Goal: Task Accomplishment & Management: Use online tool/utility

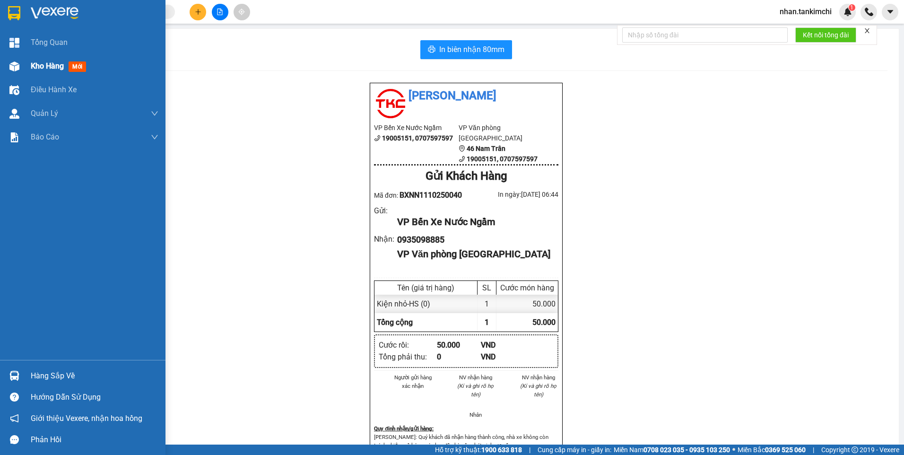
click at [21, 69] on div at bounding box center [14, 66] width 17 height 17
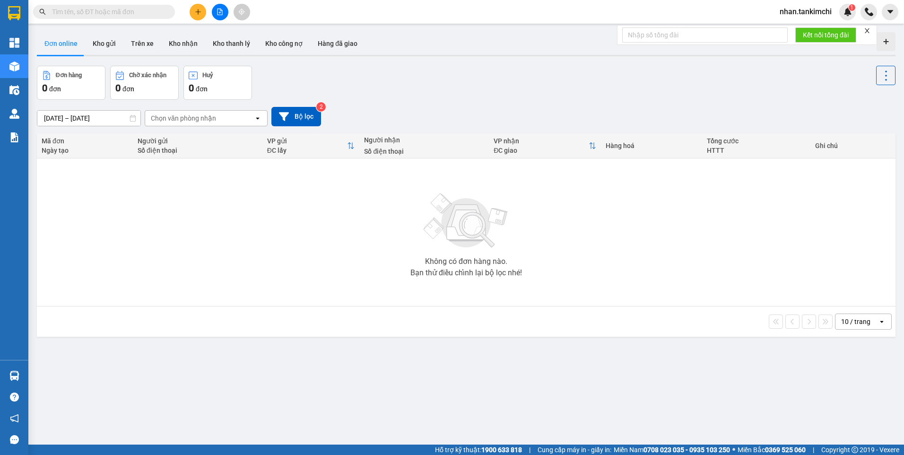
click at [130, 8] on input "text" at bounding box center [108, 12] width 112 height 10
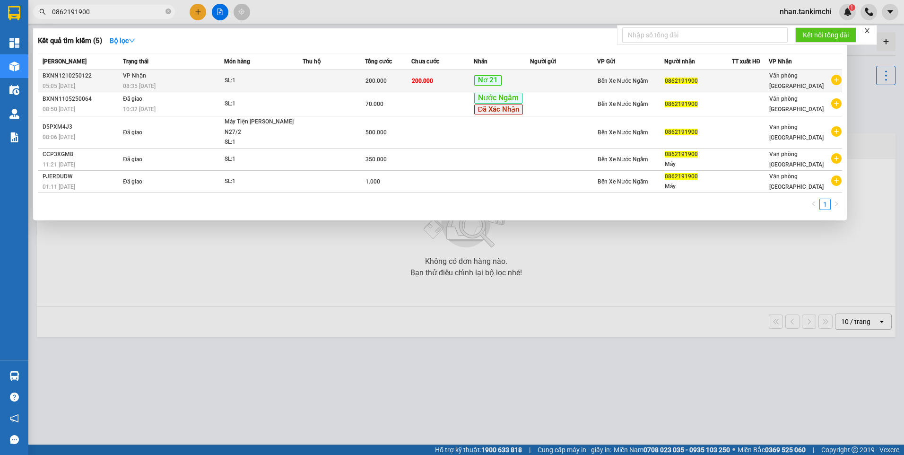
type input "0862191900"
click at [357, 78] on td at bounding box center [334, 81] width 62 height 22
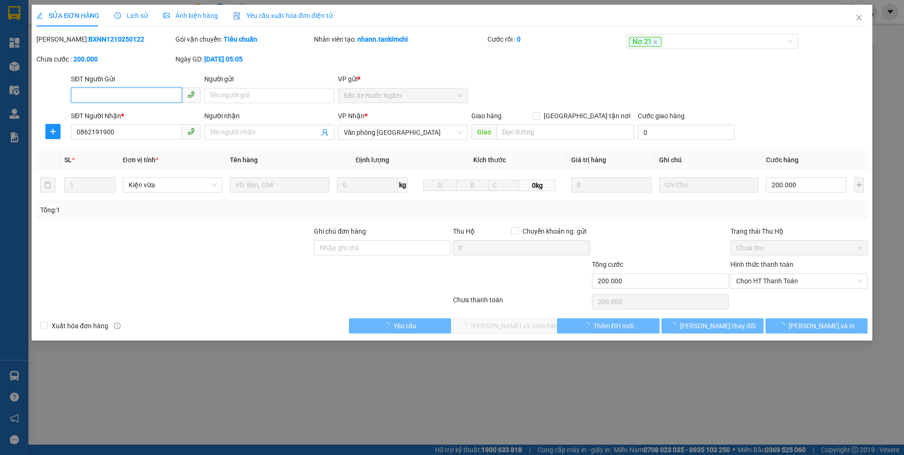
type input "0862191900"
type input "200.000"
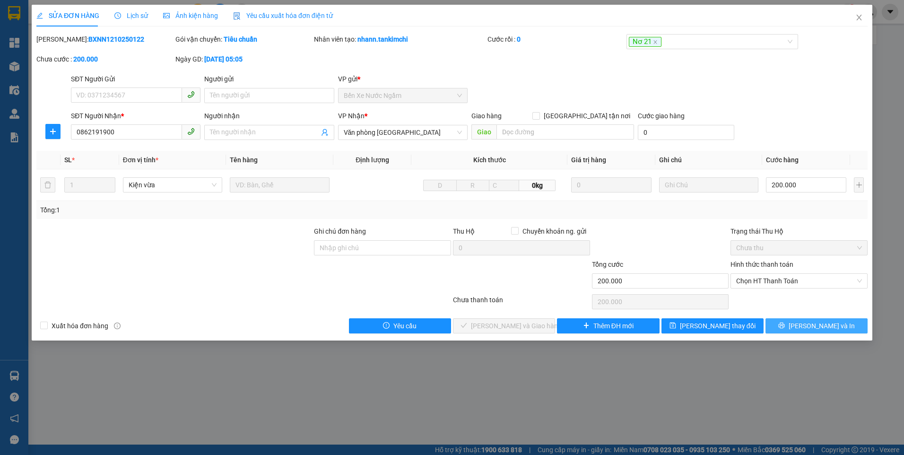
click at [838, 329] on button "Lưu và In" at bounding box center [816, 325] width 102 height 15
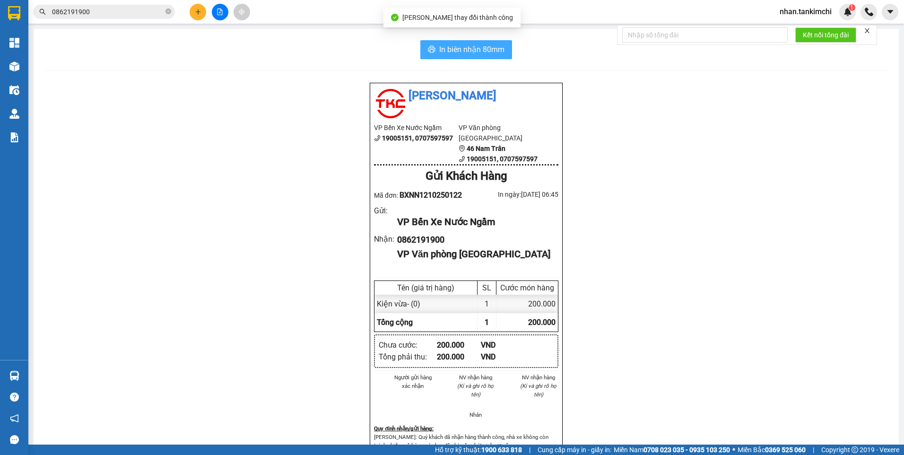
click at [456, 55] on span "In biên nhận 80mm" at bounding box center [471, 49] width 65 height 12
click at [107, 15] on input "0862191900" at bounding box center [108, 12] width 112 height 10
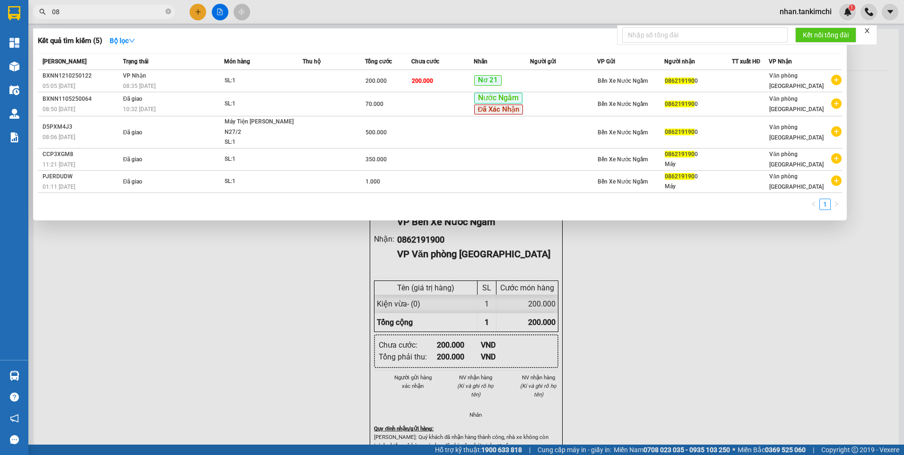
type input "0"
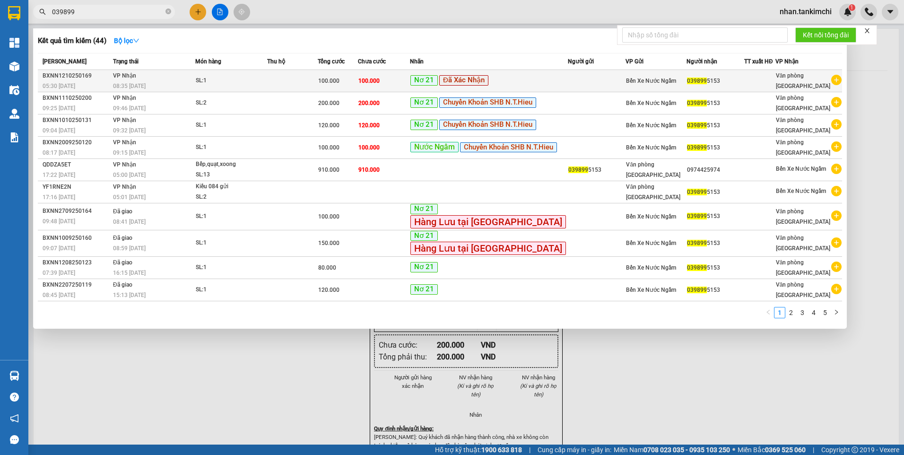
type input "039899"
click at [756, 79] on div at bounding box center [760, 81] width 30 height 10
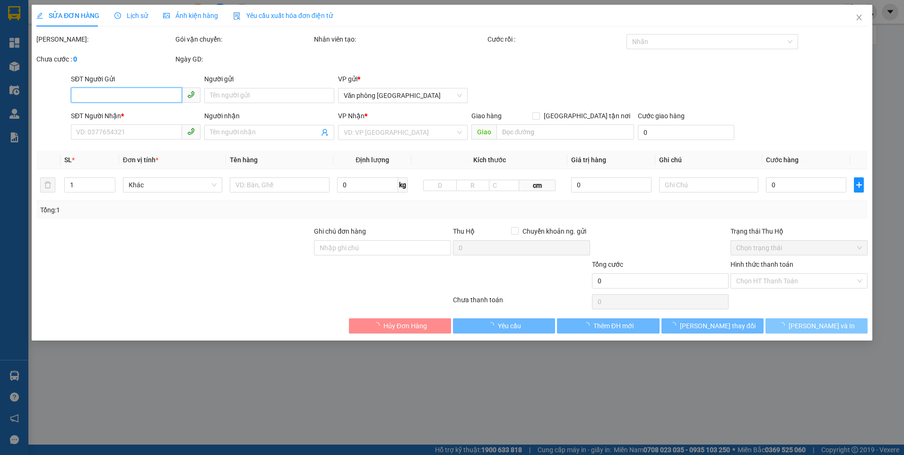
type input "0398995153"
type input "100.000"
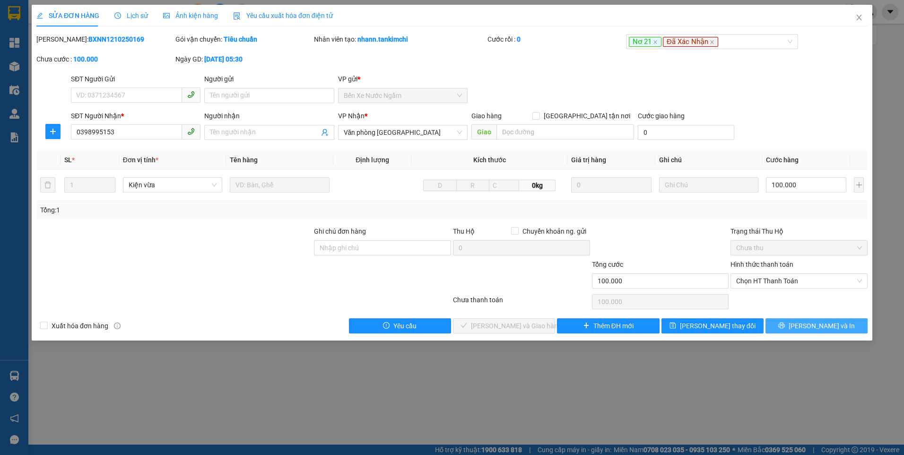
click at [808, 327] on span "Lưu và In" at bounding box center [822, 326] width 66 height 10
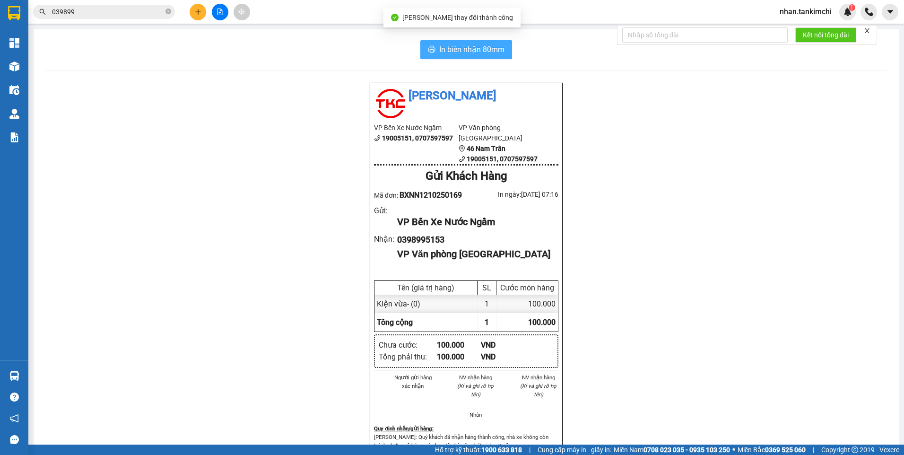
click at [457, 48] on span "In biên nhận 80mm" at bounding box center [471, 49] width 65 height 12
click at [465, 50] on span "In biên nhận 80mm" at bounding box center [471, 49] width 65 height 12
